Goal: Transaction & Acquisition: Obtain resource

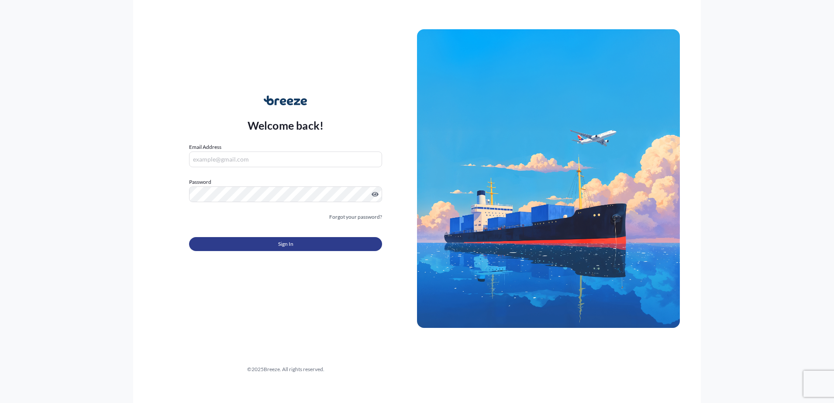
type input "[EMAIL_ADDRESS][DOMAIN_NAME]"
click at [288, 241] on span "Sign In" at bounding box center [285, 244] width 15 height 9
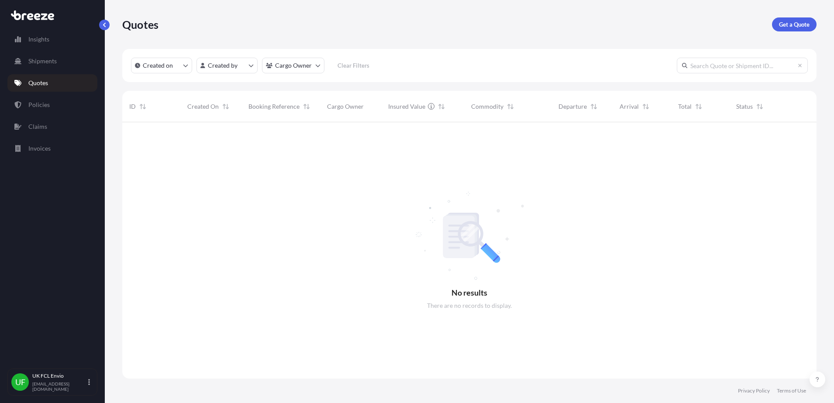
scroll to position [280, 686]
click at [55, 105] on link "Policies" at bounding box center [52, 104] width 90 height 17
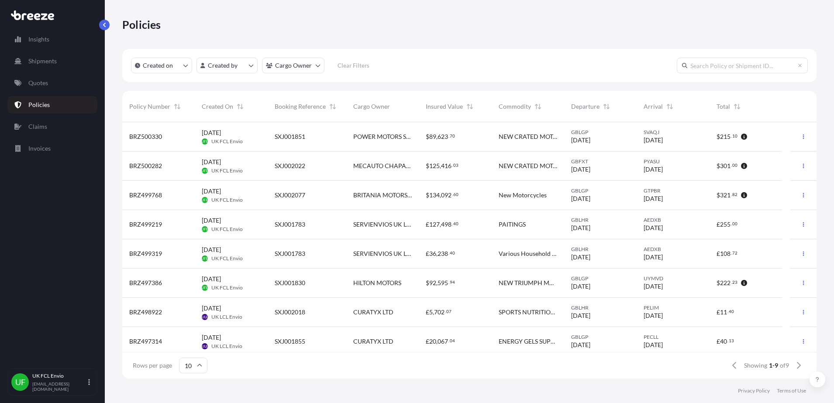
click at [364, 198] on span "BRITANIA MOTORS S.A." at bounding box center [382, 195] width 59 height 9
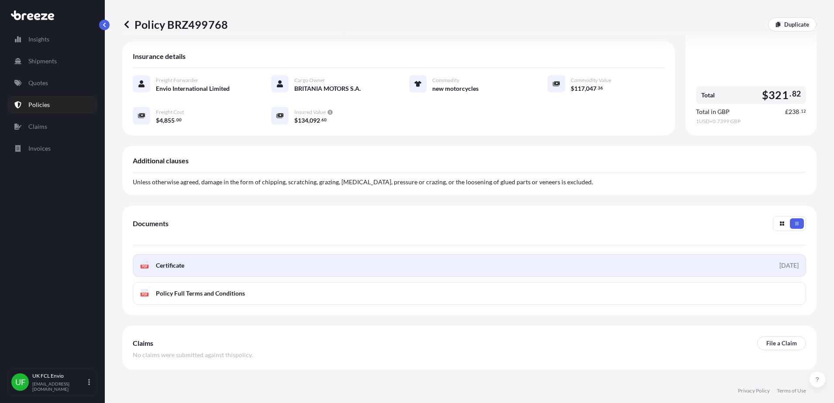
scroll to position [164, 0]
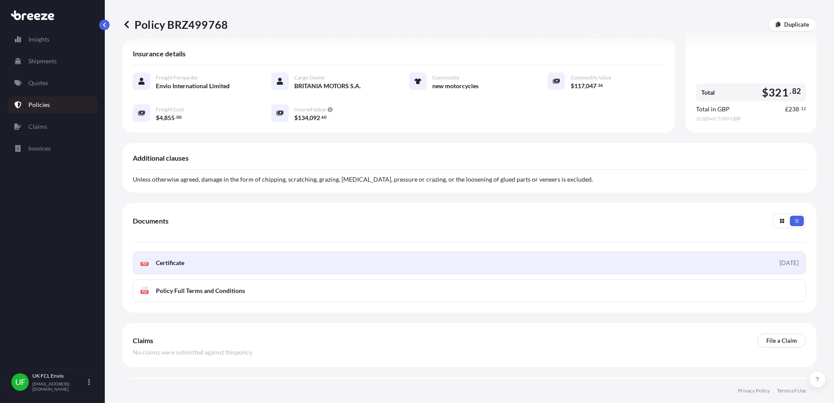
click at [178, 259] on span "Certificate" at bounding box center [170, 263] width 28 height 9
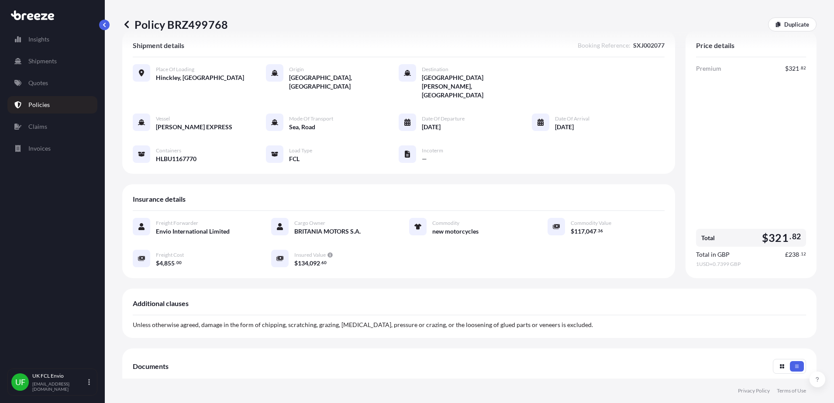
scroll to position [0, 0]
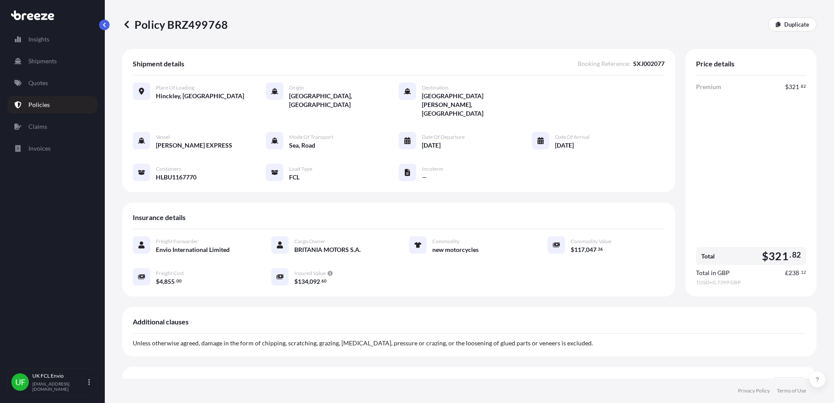
click at [777, 380] on button "button" at bounding box center [782, 385] width 14 height 10
click at [778, 380] on button "button" at bounding box center [782, 385] width 14 height 10
click at [794, 380] on button "button" at bounding box center [797, 385] width 14 height 10
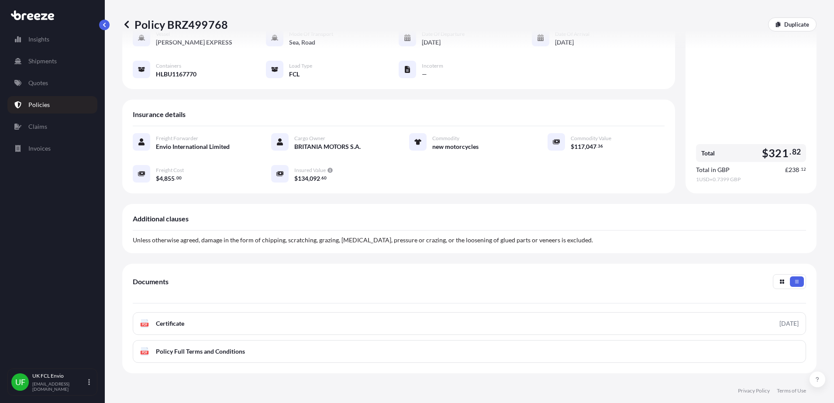
scroll to position [109, 0]
